Goal: Transaction & Acquisition: Purchase product/service

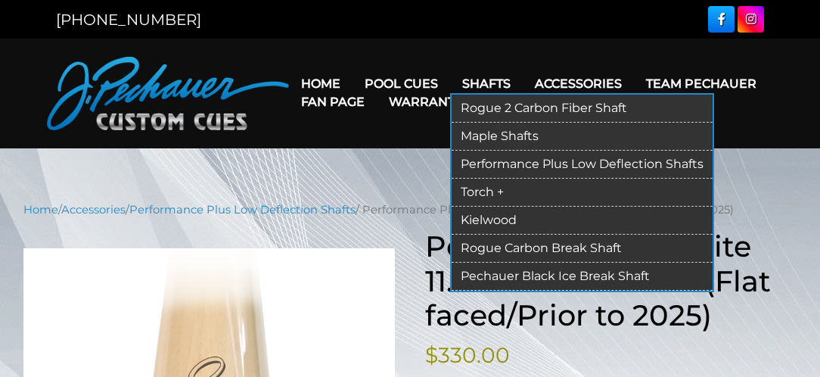
click at [486, 274] on link "Pechauer Black Ice Break Shaft" at bounding box center [581, 276] width 261 height 28
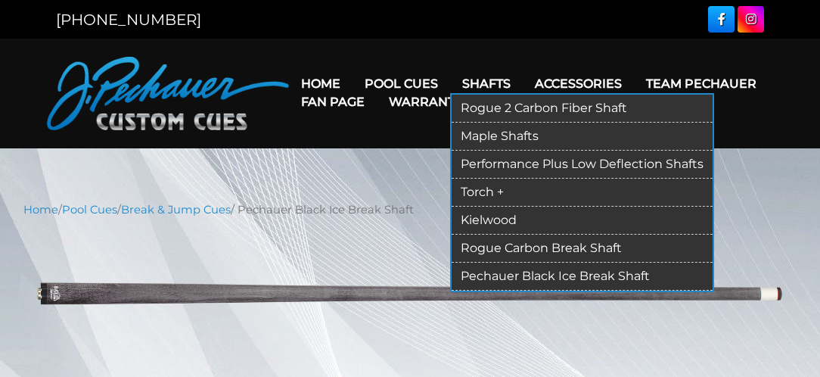
click at [474, 130] on link "Maple Shafts" at bounding box center [581, 137] width 261 height 28
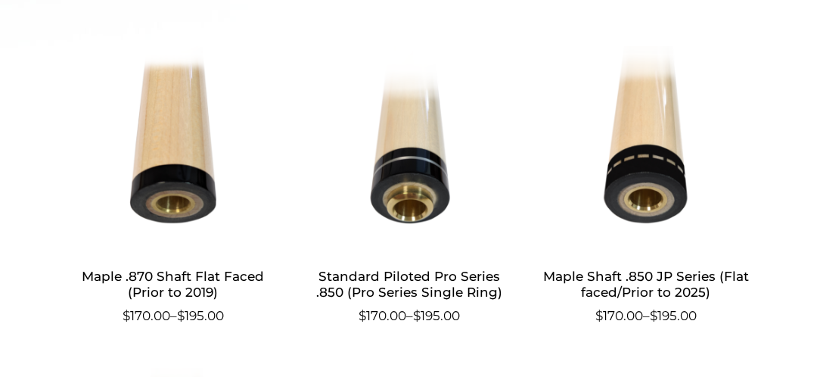
scroll to position [847, 0]
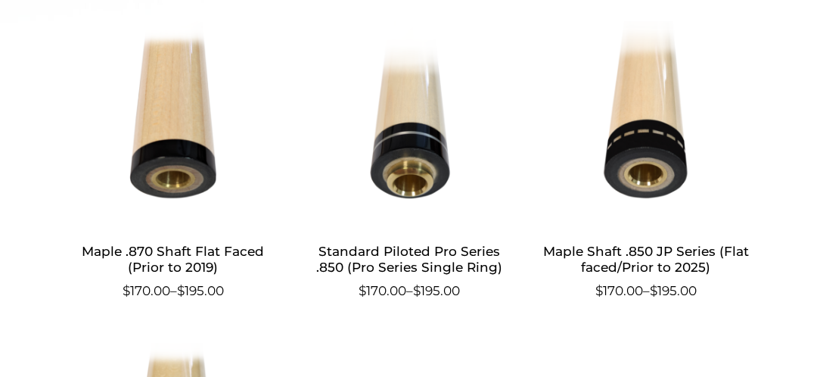
click at [653, 246] on h2 "Maple Shaft .850 JP Series (Flat faced/Prior to 2025)" at bounding box center [646, 259] width 210 height 44
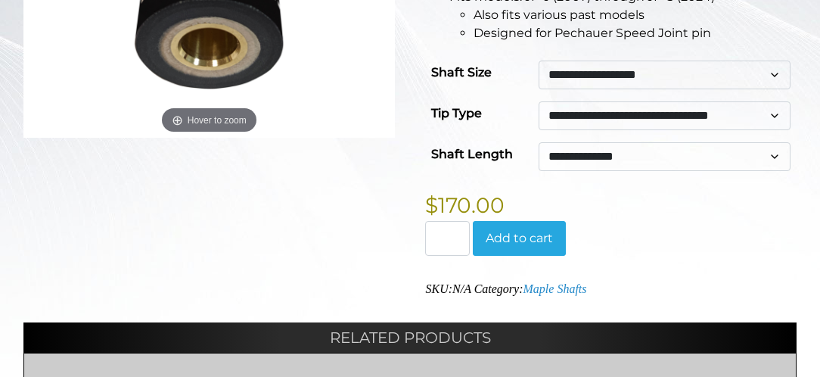
scroll to position [484, 0]
